Goal: Task Accomplishment & Management: Use online tool/utility

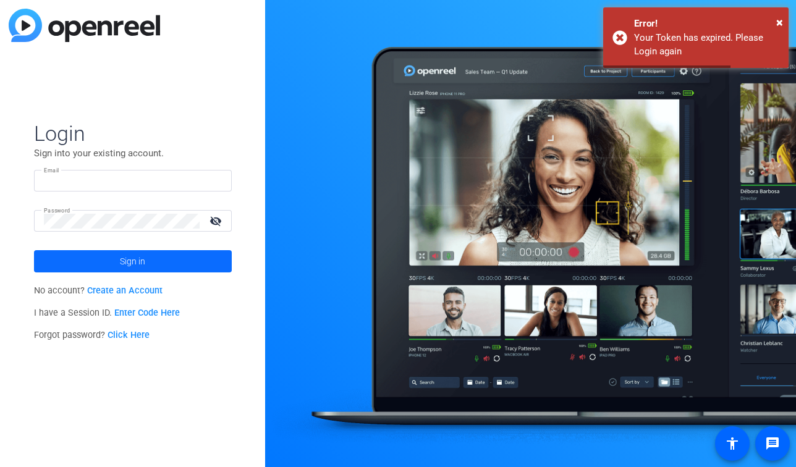
type input "[EMAIL_ADDRESS][DOMAIN_NAME]"
click at [148, 259] on span at bounding box center [133, 261] width 198 height 30
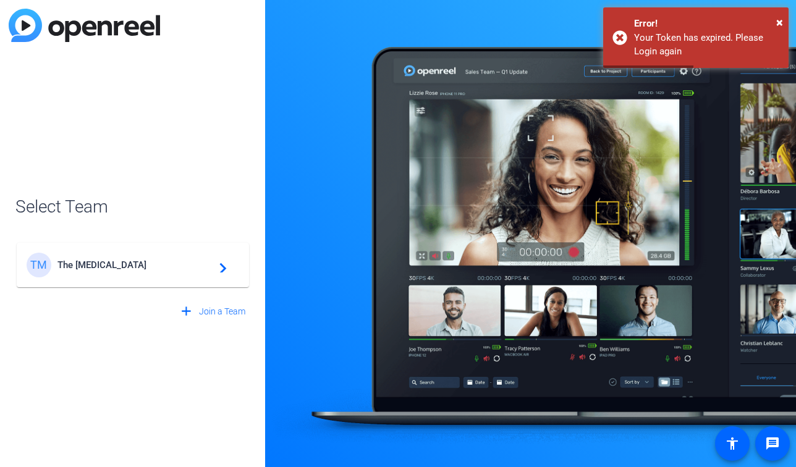
click at [148, 259] on span "The [MEDICAL_DATA]" at bounding box center [134, 264] width 154 height 11
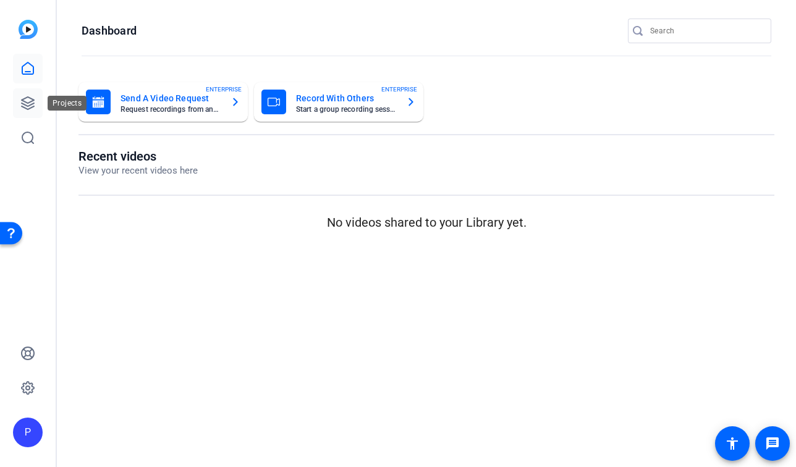
click at [35, 102] on icon at bounding box center [27, 103] width 15 height 15
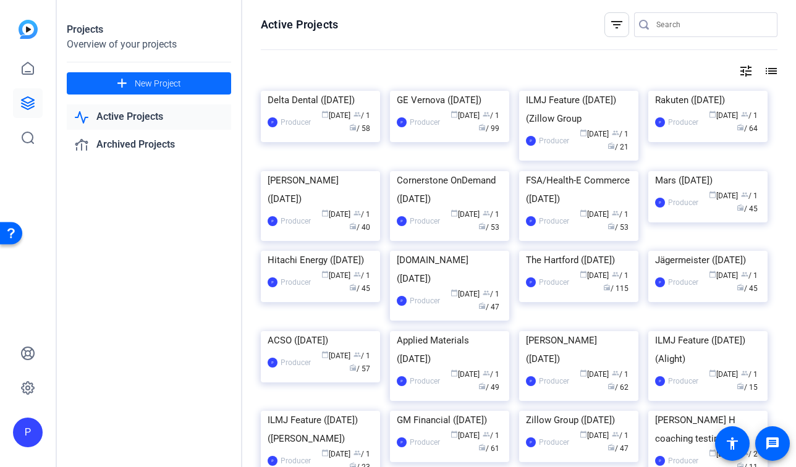
click at [171, 87] on span "New Project" at bounding box center [158, 83] width 46 height 13
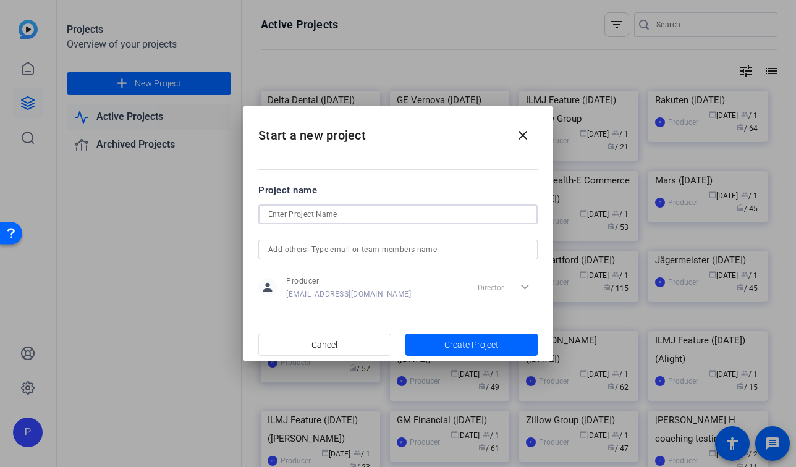
click at [329, 211] on input at bounding box center [397, 214] width 259 height 15
type input "K"
type input "[PERSON_NAME] ([DATE])"
click at [454, 337] on span "button" at bounding box center [471, 345] width 133 height 30
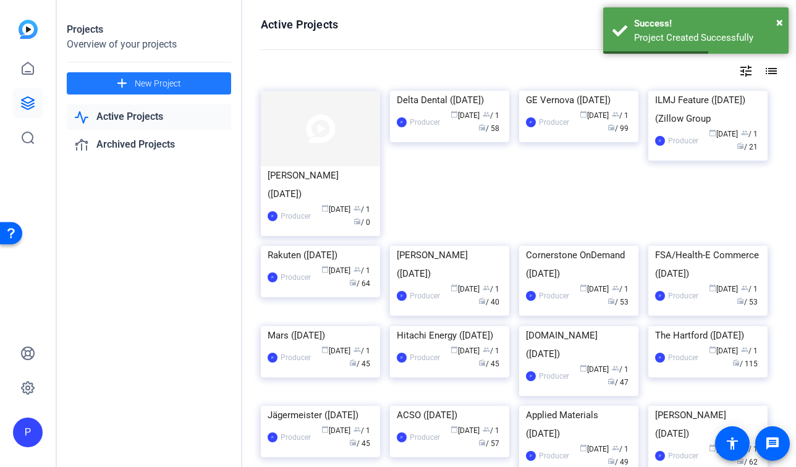
click at [187, 84] on span at bounding box center [149, 84] width 164 height 30
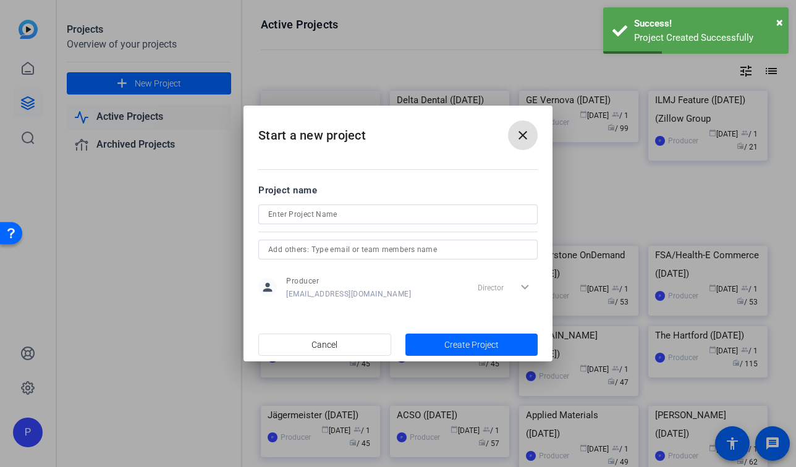
click at [316, 213] on input at bounding box center [397, 214] width 259 height 15
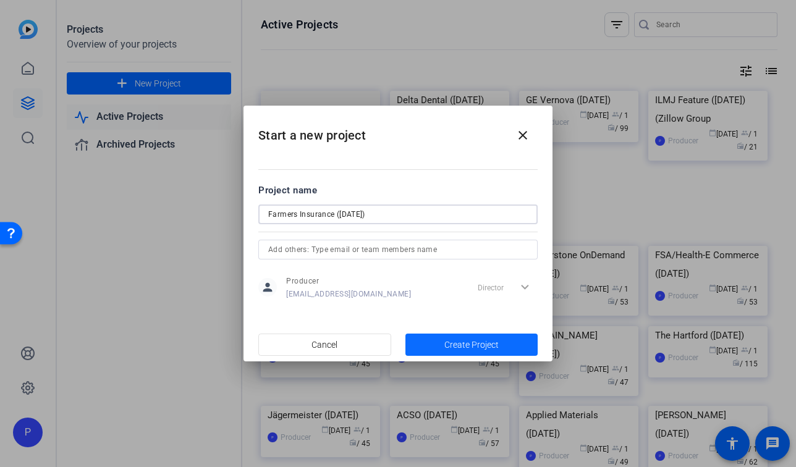
type input "Farmers Insurance ([DATE])"
click at [475, 349] on span "Create Project" at bounding box center [471, 345] width 54 height 13
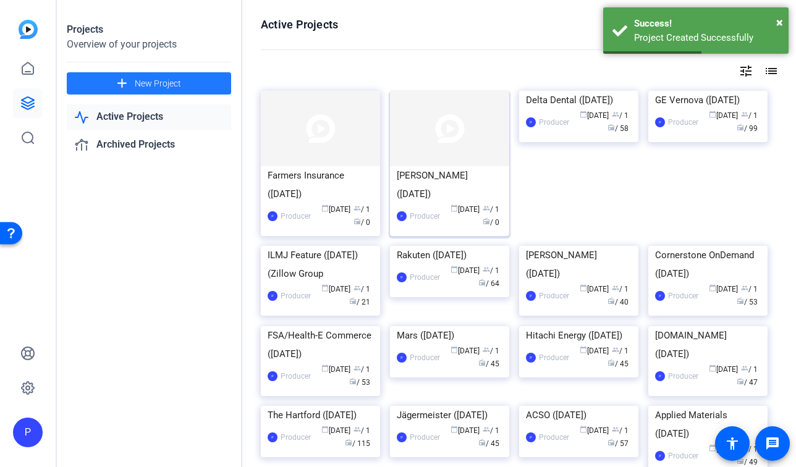
click at [416, 179] on div "[PERSON_NAME] ([DATE])" at bounding box center [450, 184] width 106 height 37
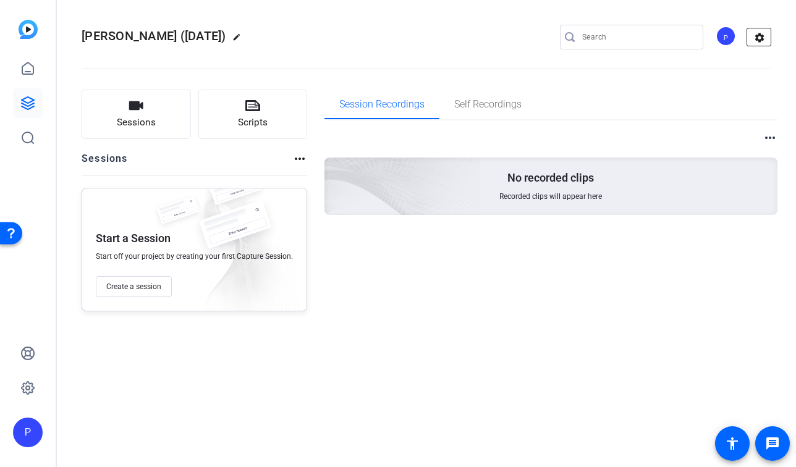
click at [755, 36] on mat-icon "settings" at bounding box center [759, 37] width 25 height 19
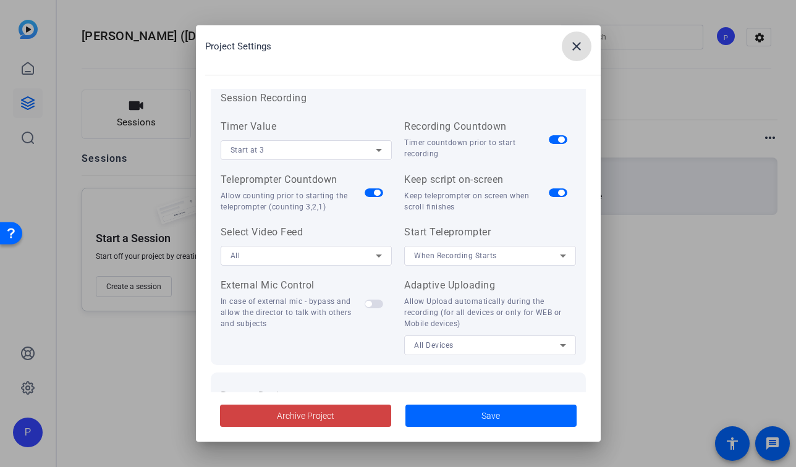
scroll to position [150, 0]
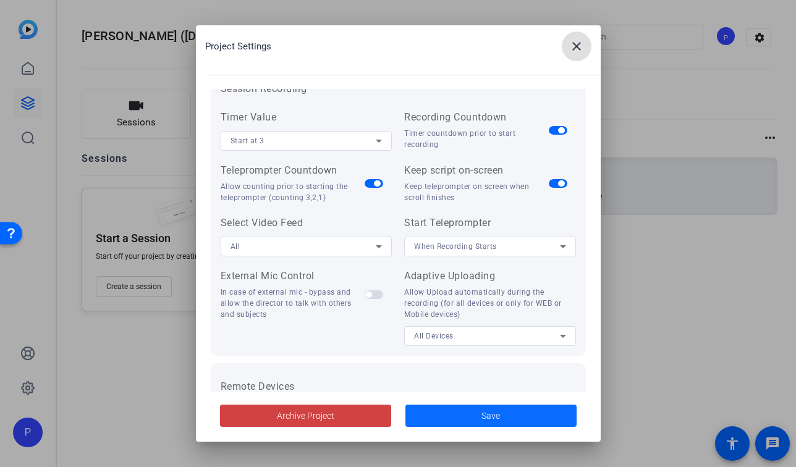
click at [492, 406] on span at bounding box center [490, 416] width 171 height 30
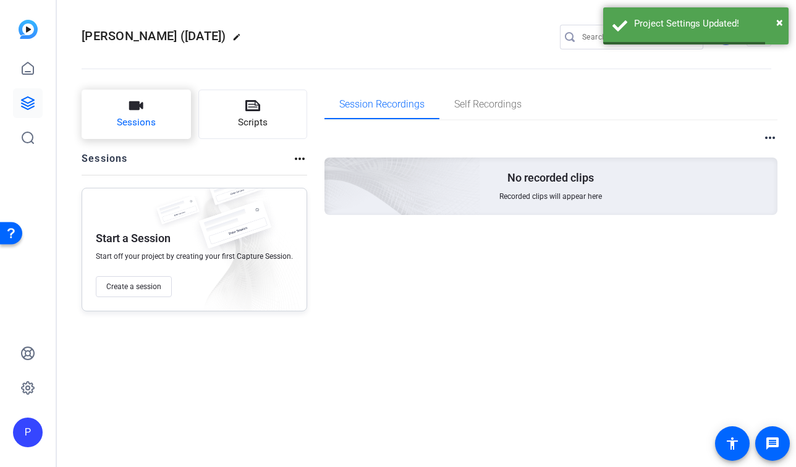
click at [164, 104] on button "Sessions" at bounding box center [136, 114] width 109 height 49
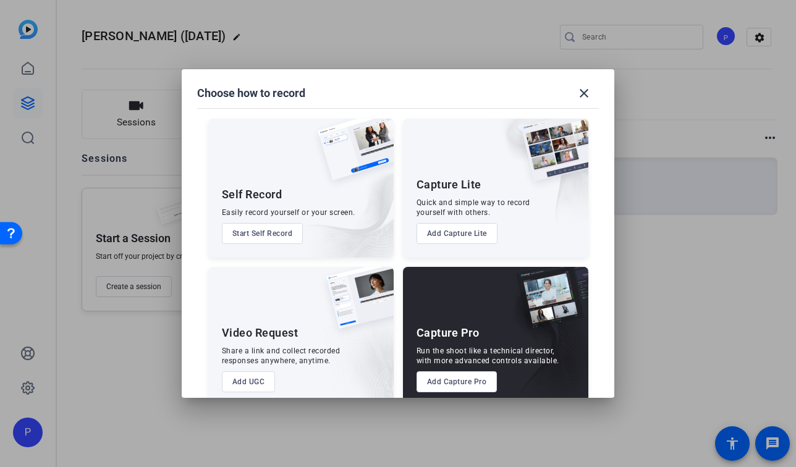
click at [489, 386] on button "Add Capture Pro" at bounding box center [456, 381] width 81 height 21
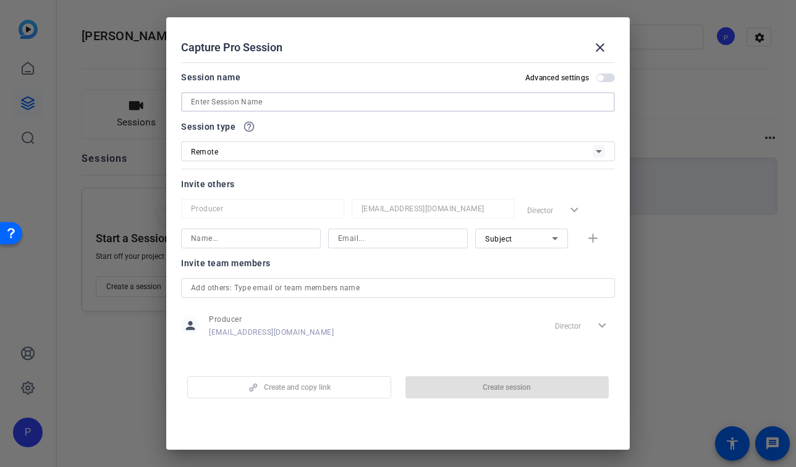
click at [343, 107] on input at bounding box center [398, 102] width 414 height 15
paste input "[PERSON_NAME]"
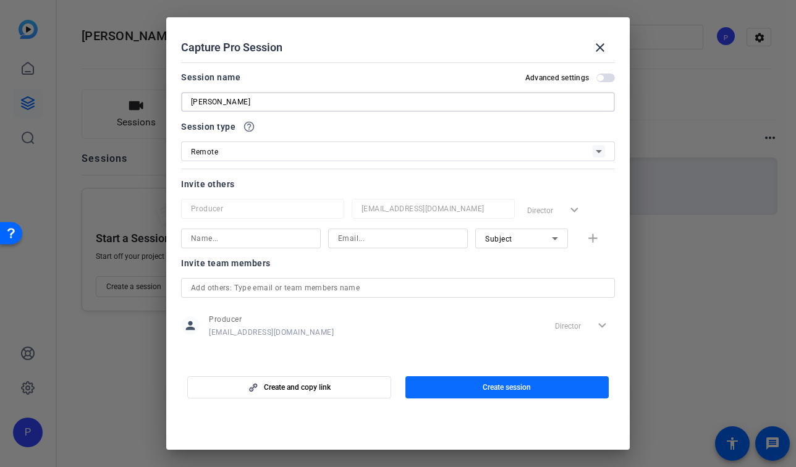
type input "[PERSON_NAME]"
click at [479, 388] on span "button" at bounding box center [507, 388] width 204 height 30
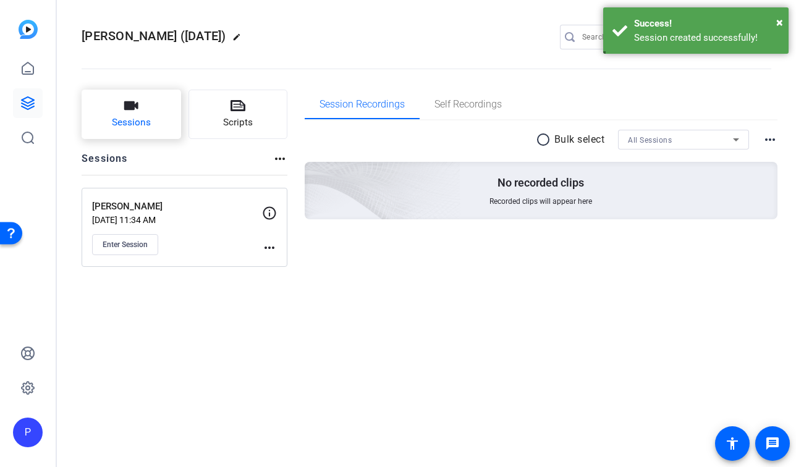
click at [161, 107] on button "Sessions" at bounding box center [131, 114] width 99 height 49
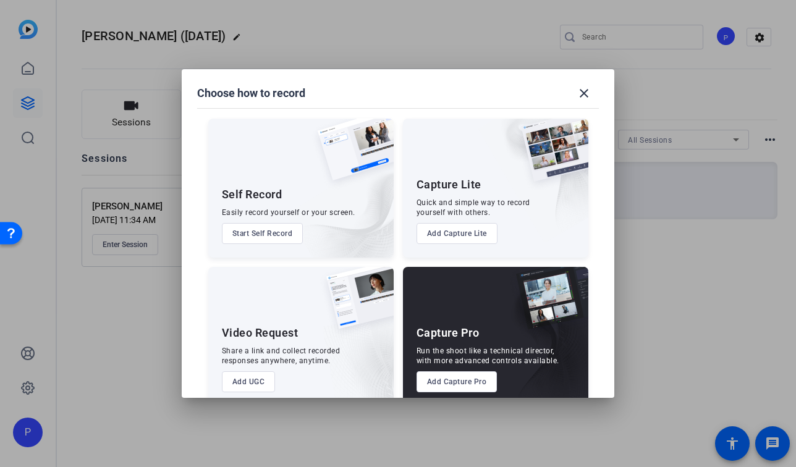
click at [458, 382] on button "Add Capture Pro" at bounding box center [456, 381] width 81 height 21
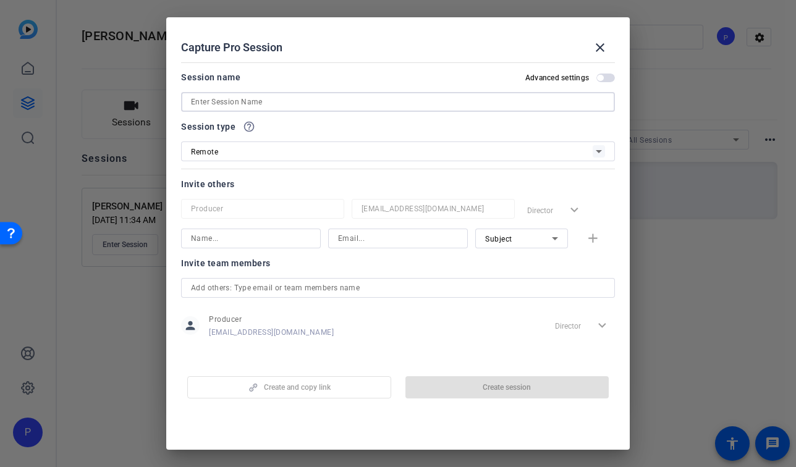
click at [255, 99] on input at bounding box center [398, 102] width 414 height 15
paste input "[PERSON_NAME]"
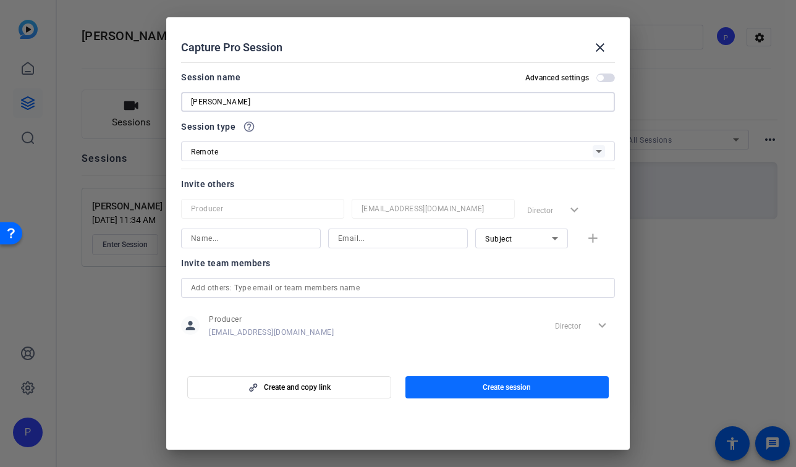
type input "[PERSON_NAME]"
click at [484, 388] on span "Create session" at bounding box center [506, 387] width 48 height 10
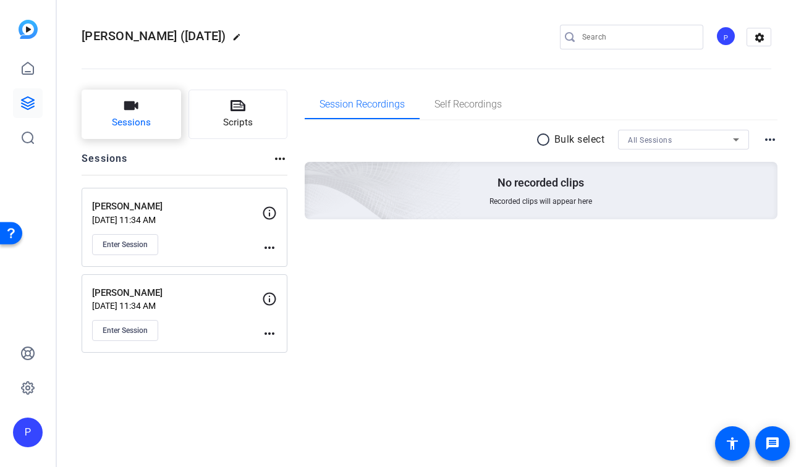
click at [159, 121] on button "Sessions" at bounding box center [131, 114] width 99 height 49
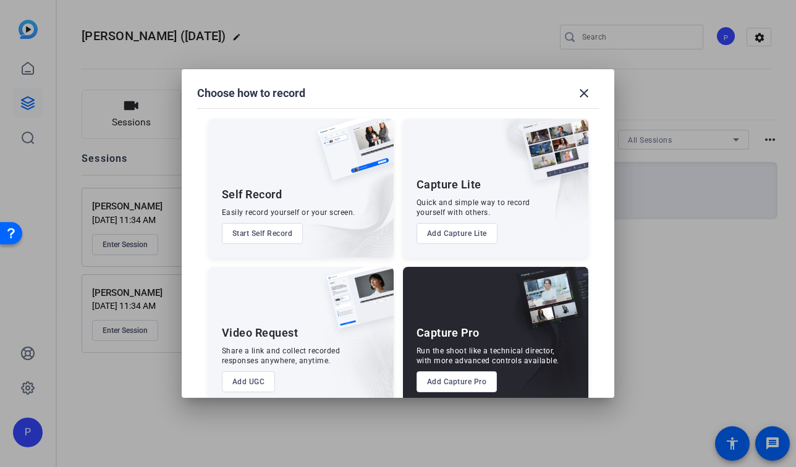
click at [455, 381] on button "Add Capture Pro" at bounding box center [456, 381] width 81 height 21
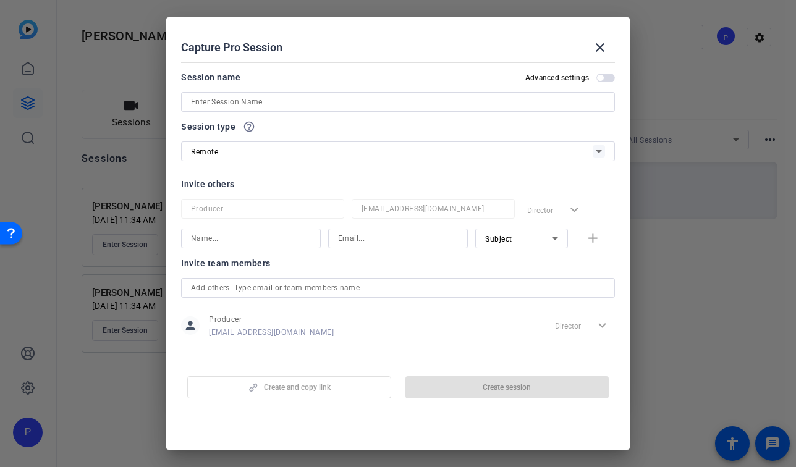
click at [337, 105] on input at bounding box center [398, 102] width 414 height 15
paste input "[PERSON_NAME]"
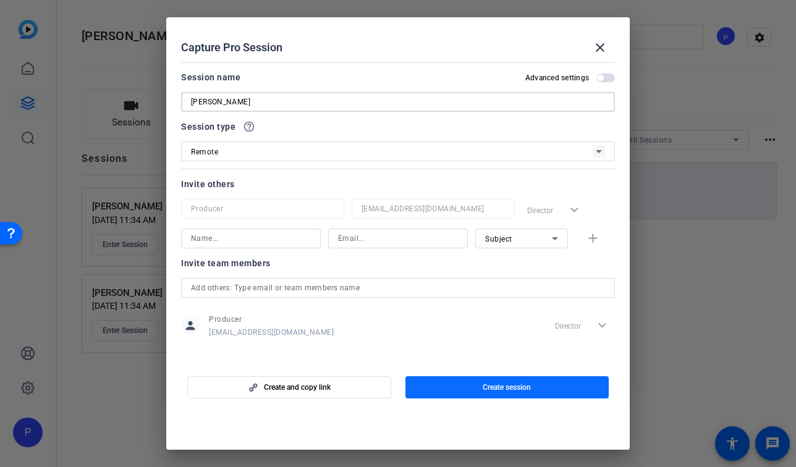
type input "[PERSON_NAME]"
click at [482, 393] on span "button" at bounding box center [507, 388] width 204 height 30
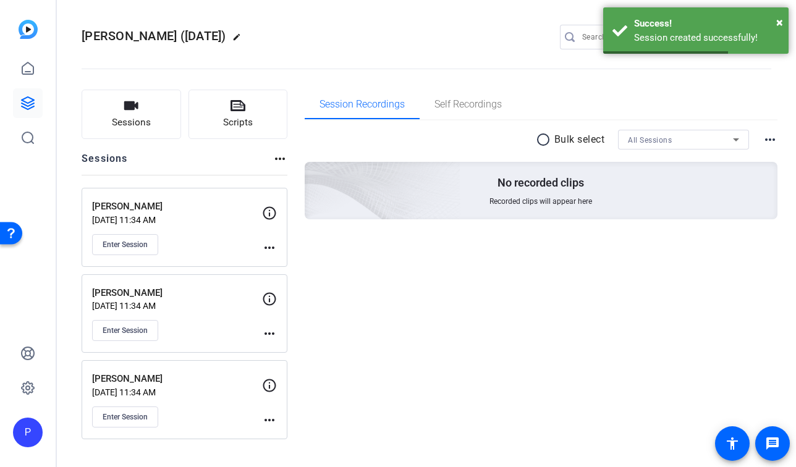
click at [269, 248] on mat-icon "more_horiz" at bounding box center [269, 247] width 15 height 15
click at [298, 269] on span "Edit Session" at bounding box center [300, 265] width 56 height 15
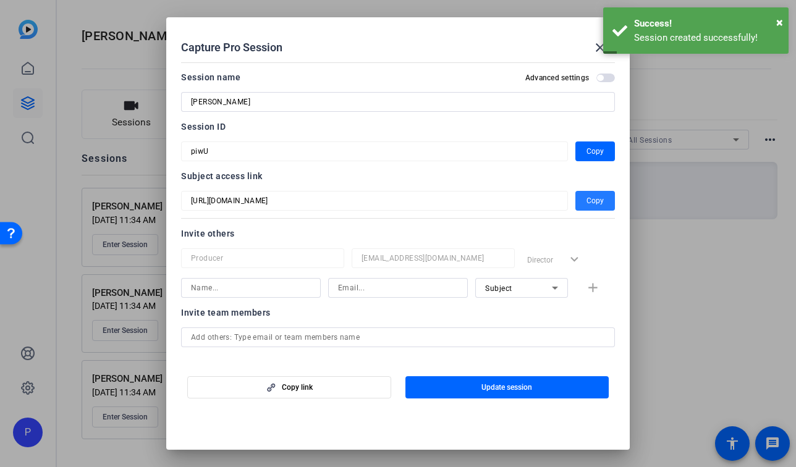
click at [605, 203] on span "button" at bounding box center [595, 201] width 40 height 30
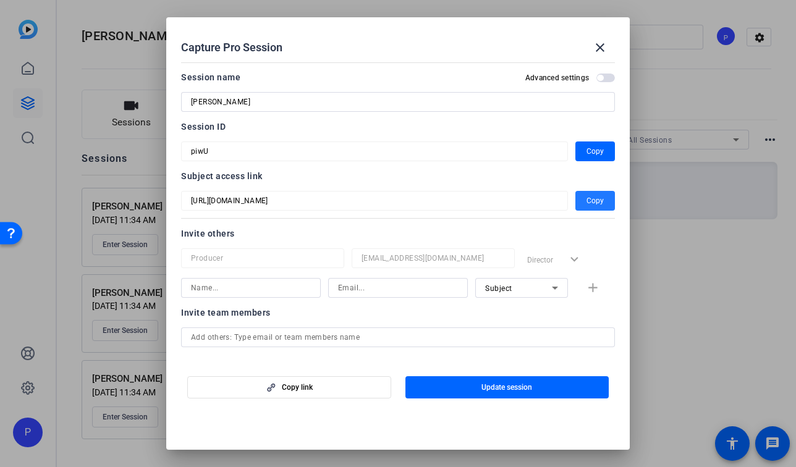
click at [605, 198] on span "button" at bounding box center [595, 201] width 40 height 30
click at [600, 48] on mat-icon "close" at bounding box center [599, 47] width 15 height 15
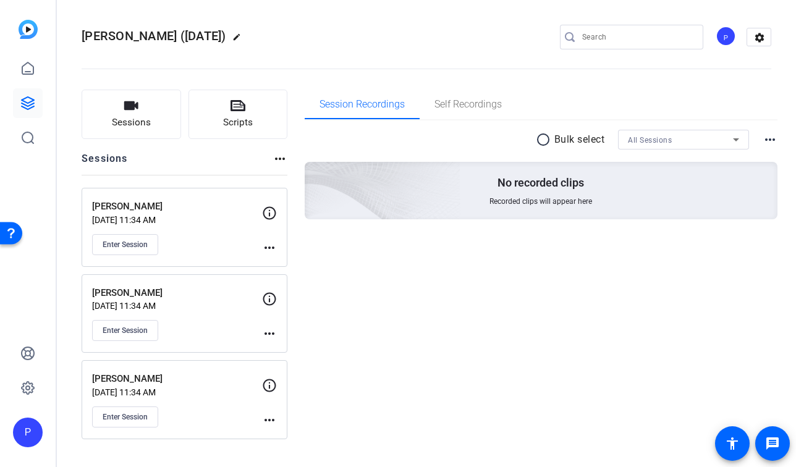
click at [274, 418] on mat-icon "more_horiz" at bounding box center [269, 420] width 15 height 15
click at [291, 442] on span "Edit Session" at bounding box center [300, 438] width 56 height 15
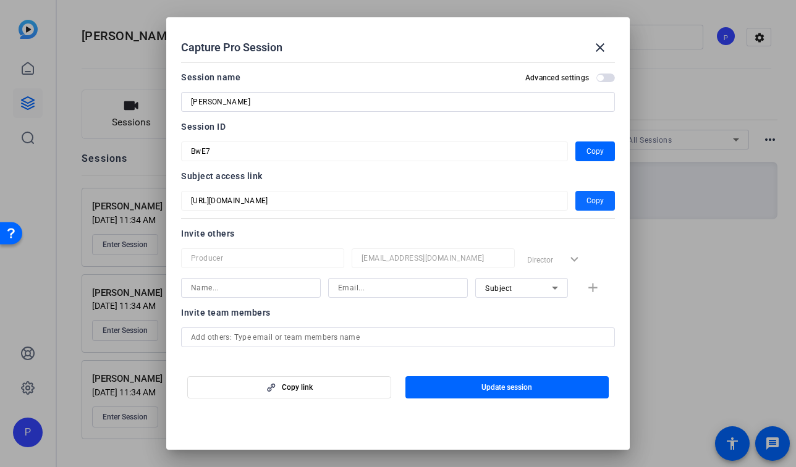
click at [607, 196] on span "button" at bounding box center [595, 201] width 40 height 30
click at [604, 47] on mat-icon "close" at bounding box center [599, 47] width 15 height 15
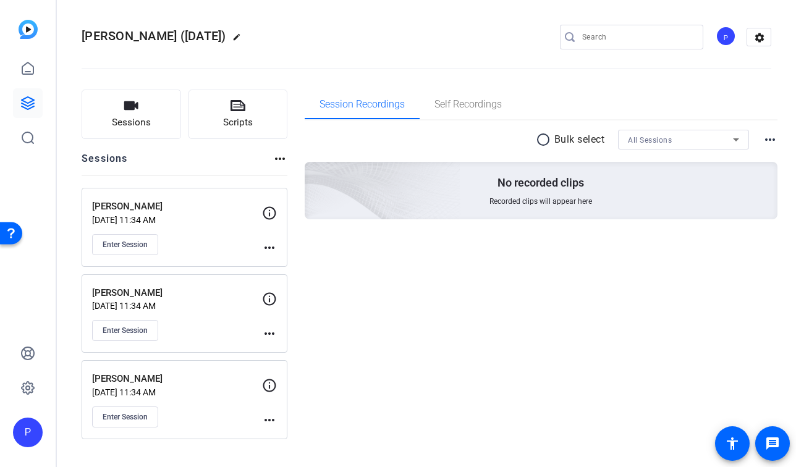
click at [269, 335] on mat-icon "more_horiz" at bounding box center [269, 333] width 15 height 15
click at [311, 349] on span "Edit Session" at bounding box center [300, 352] width 56 height 15
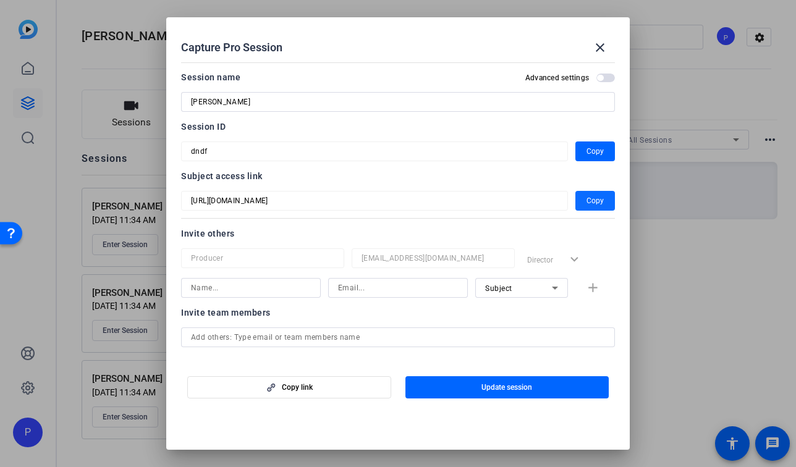
click at [583, 205] on span "button" at bounding box center [595, 201] width 40 height 30
click at [602, 49] on mat-icon "close" at bounding box center [599, 47] width 15 height 15
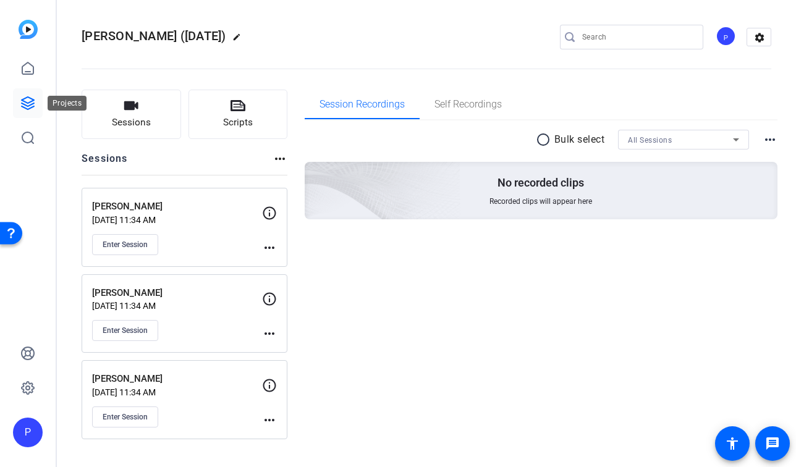
click at [25, 101] on icon at bounding box center [28, 103] width 12 height 12
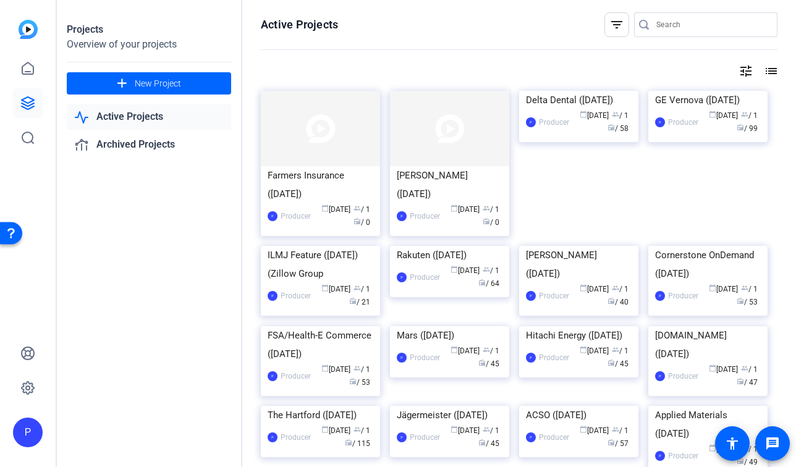
click at [342, 141] on img at bounding box center [320, 128] width 119 height 75
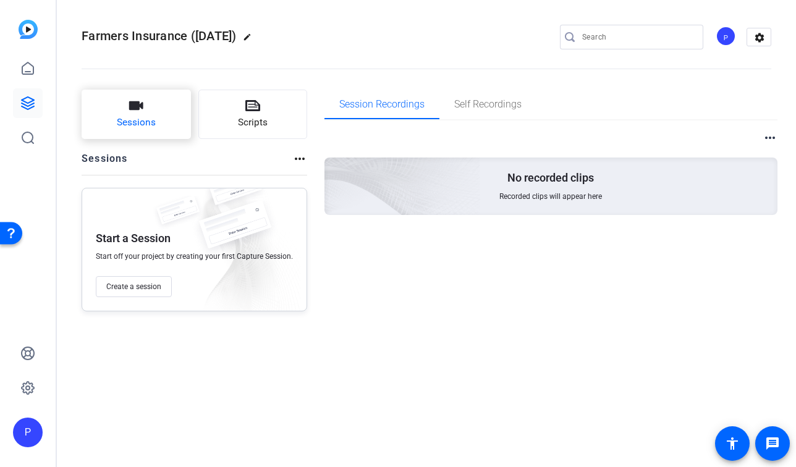
click at [160, 121] on button "Sessions" at bounding box center [136, 114] width 109 height 49
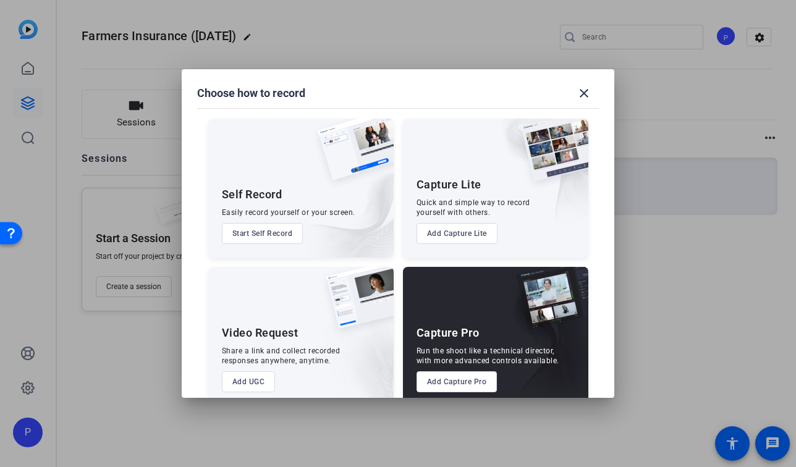
click at [470, 382] on button "Add Capture Pro" at bounding box center [456, 381] width 81 height 21
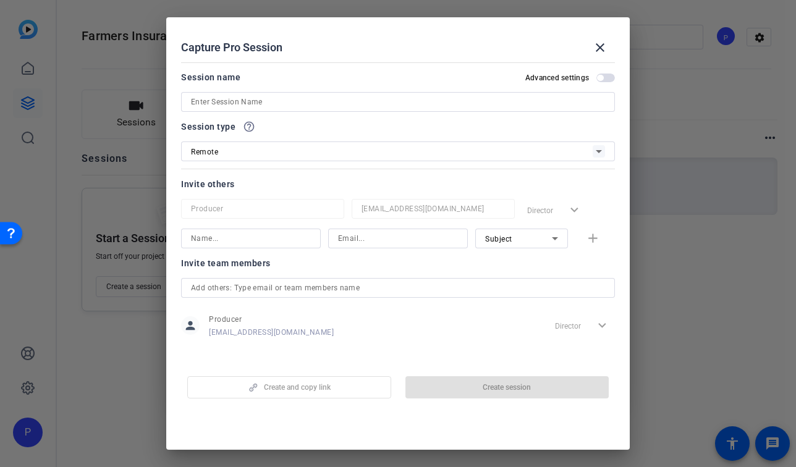
click at [329, 96] on input at bounding box center [398, 102] width 414 height 15
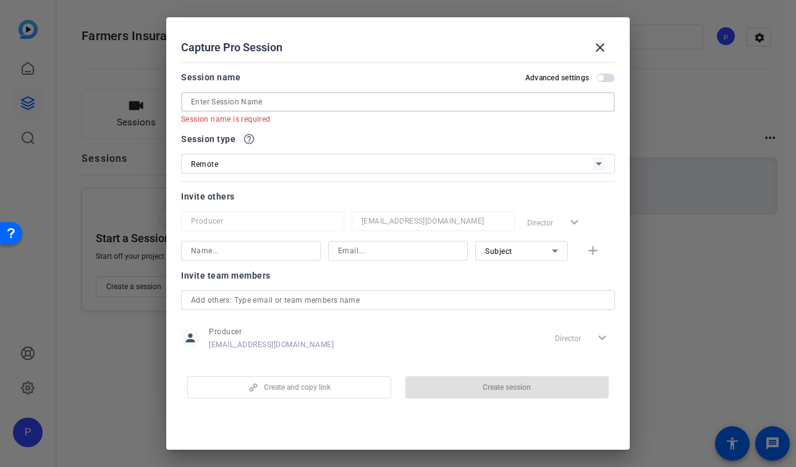
paste input "[PERSON_NAME]"
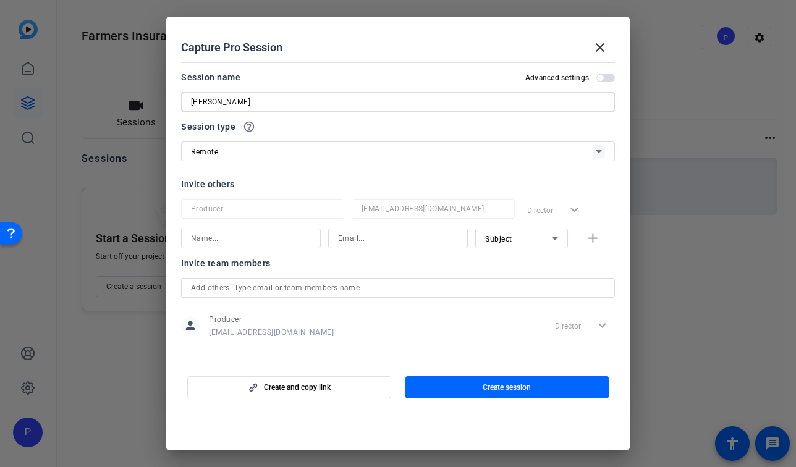
click at [193, 100] on input "[PERSON_NAME]" at bounding box center [398, 102] width 414 height 15
type input "[PERSON_NAME]"
click at [442, 395] on span "button" at bounding box center [507, 388] width 204 height 30
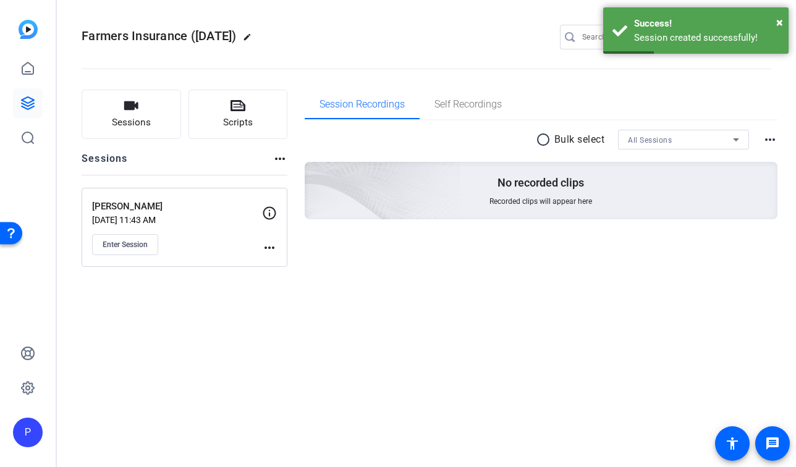
click at [272, 246] on mat-icon "more_horiz" at bounding box center [269, 247] width 15 height 15
click at [291, 265] on span "Edit Session" at bounding box center [300, 265] width 56 height 15
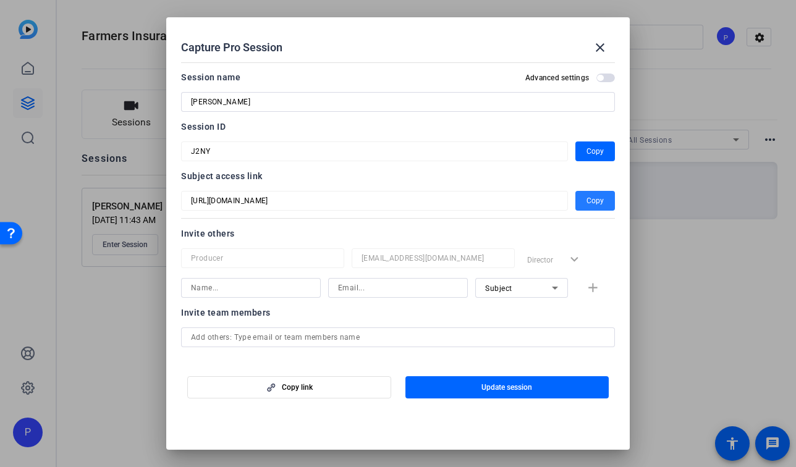
click at [595, 196] on span "Copy" at bounding box center [594, 200] width 17 height 15
click at [601, 45] on mat-icon "close" at bounding box center [599, 47] width 15 height 15
